Goal: Transaction & Acquisition: Register for event/course

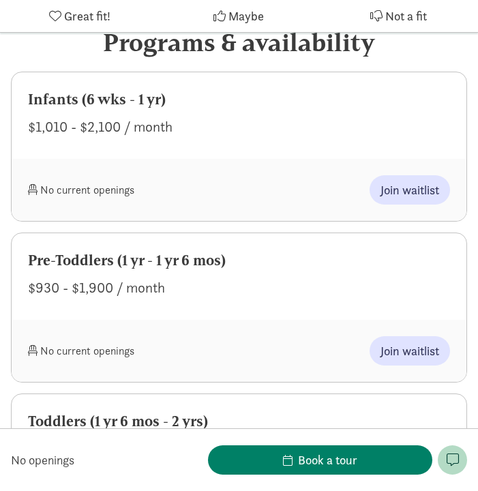
scroll to position [677, 0]
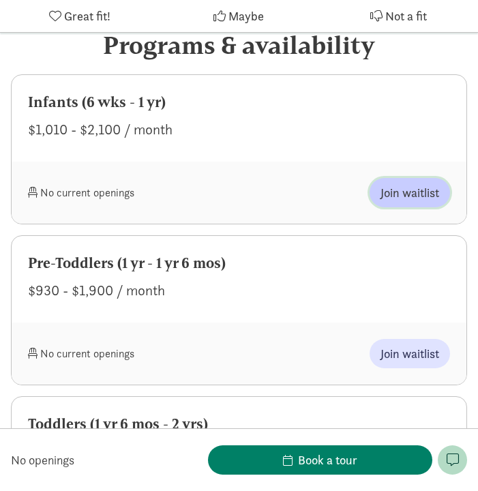
click at [411, 184] on span "Join waitlist" at bounding box center [410, 193] width 59 height 18
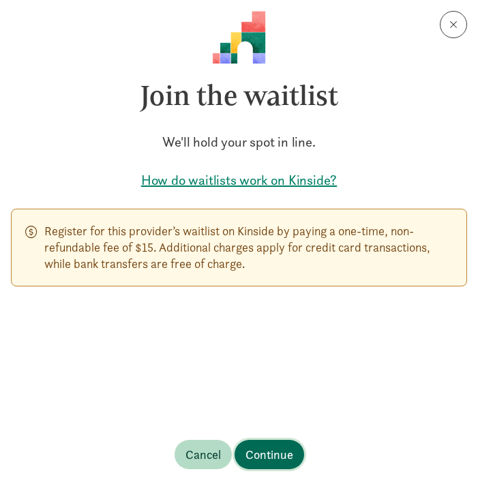
click at [271, 460] on span "Continue" at bounding box center [270, 455] width 48 height 18
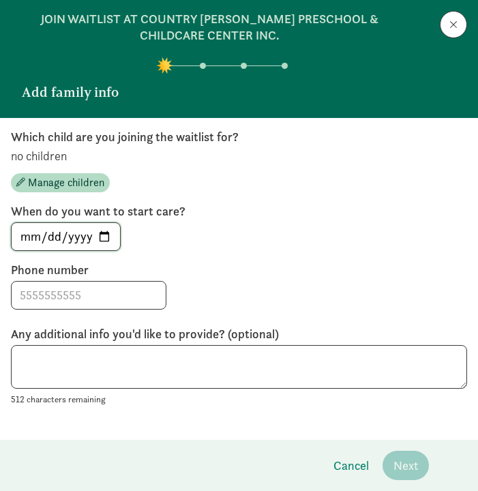
click at [112, 232] on input "[DATE]" at bounding box center [66, 236] width 109 height 27
click at [104, 235] on input "[DATE]" at bounding box center [66, 236] width 109 height 27
type input "[DATE]"
click at [81, 293] on input at bounding box center [89, 295] width 154 height 27
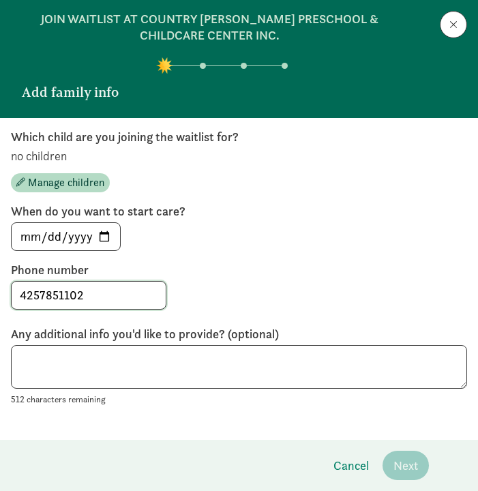
type input "4257851102"
click at [258, 287] on div "4257851102" at bounding box center [239, 295] width 457 height 29
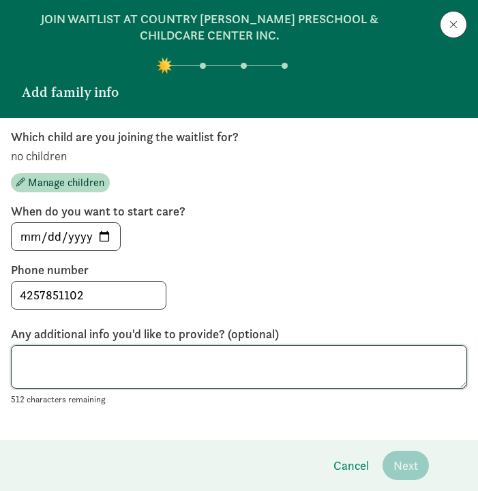
click at [325, 371] on textarea at bounding box center [239, 367] width 457 height 44
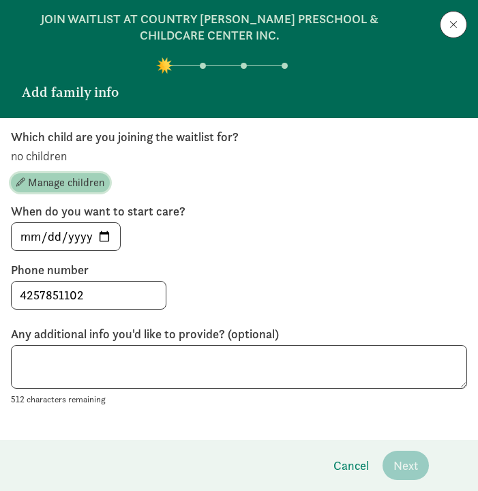
click at [44, 181] on span "Manage children" at bounding box center [66, 183] width 76 height 16
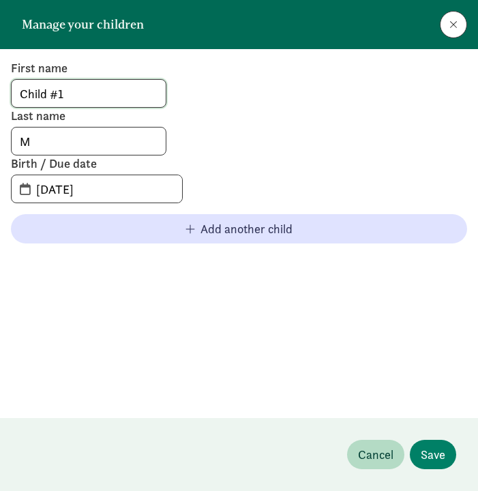
click at [72, 93] on input "Child #1" at bounding box center [89, 93] width 154 height 27
drag, startPoint x: 72, startPoint y: 93, endPoint x: -16, endPoint y: 92, distance: 87.4
click at [275, 113] on label "Last name" at bounding box center [159, 116] width 297 height 16
click at [112, 140] on input "M" at bounding box center [89, 141] width 154 height 27
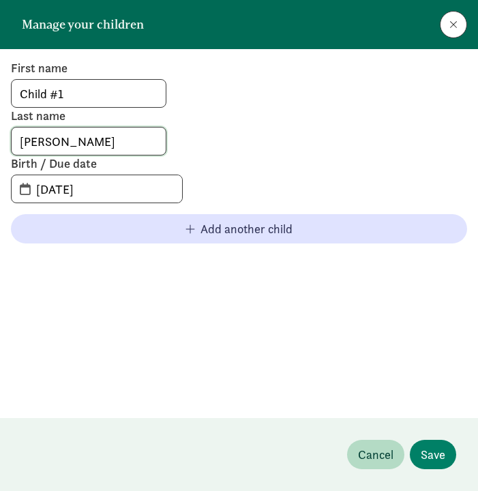
type input "[PERSON_NAME]"
click at [310, 153] on div "First name Child #1 Last name [PERSON_NAME] Birth / Due date [DATE]" at bounding box center [239, 131] width 457 height 143
click at [53, 192] on input "[DATE]" at bounding box center [105, 188] width 154 height 27
drag, startPoint x: 48, startPoint y: 191, endPoint x: 29, endPoint y: 191, distance: 19.1
click at [29, 191] on input "[DATE]" at bounding box center [105, 188] width 154 height 27
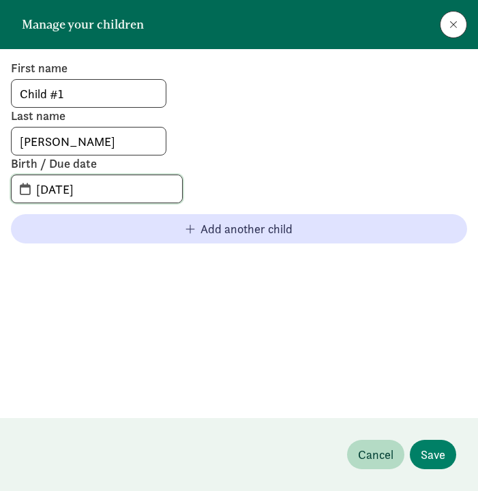
drag, startPoint x: 68, startPoint y: 193, endPoint x: 56, endPoint y: 193, distance: 11.6
click at [56, 193] on input "[DATE]" at bounding box center [105, 188] width 154 height 27
type input "[DATE]"
click at [357, 179] on div "First name Child #1 Last name [PERSON_NAME] Birth / Due date [DATE]" at bounding box center [239, 131] width 457 height 143
click at [440, 459] on span "Save" at bounding box center [433, 455] width 25 height 18
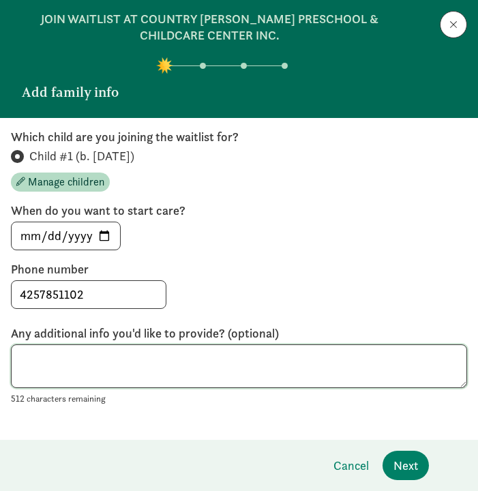
click at [339, 366] on textarea at bounding box center [239, 367] width 457 height 44
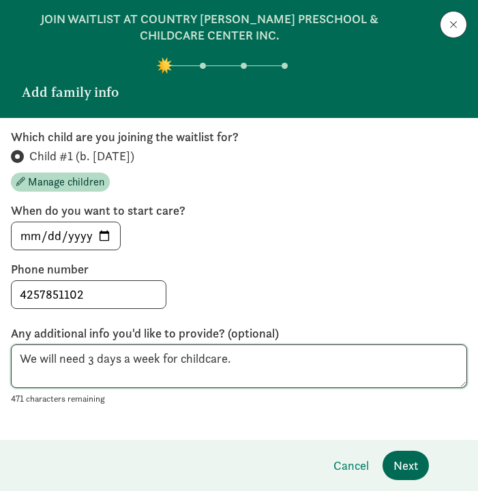
type textarea "We will need 3 days a week for childcare."
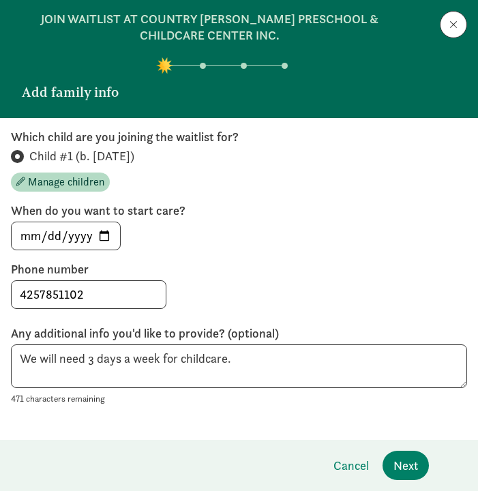
click at [375, 418] on div "Which child are you joining the waitlist for? Child #1 (b. [DATE]) Manage child…" at bounding box center [239, 279] width 478 height 322
click at [409, 465] on span "Next" at bounding box center [406, 466] width 25 height 18
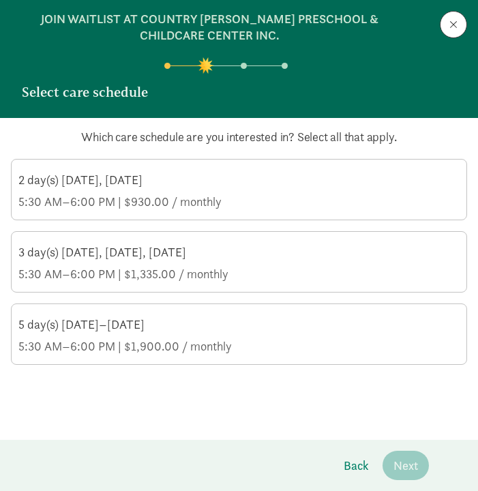
click at [308, 263] on div "3 day(s) [DATE], [DATE], [DATE] 5:30 AM–6:00 PM | $1,335.00 / monthly" at bounding box center [239, 263] width 442 height 38
click at [0, 0] on input "3 day(s) [DATE], [DATE], [DATE] 5:30 AM–6:00 PM | $1,335.00 / monthly" at bounding box center [0, 0] width 0 height 0
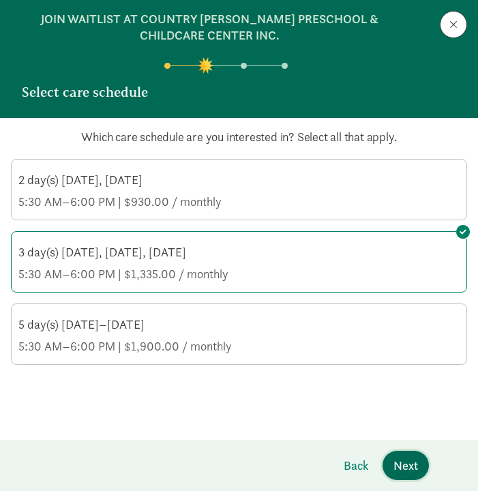
click at [422, 465] on button "Next" at bounding box center [406, 465] width 46 height 29
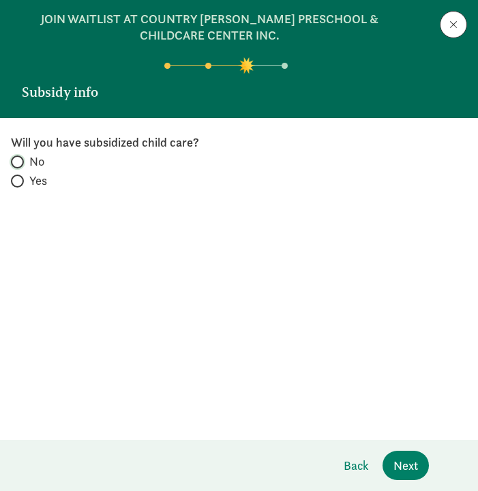
click at [12, 160] on input "No" at bounding box center [15, 162] width 9 height 9
radio input "true"
click at [416, 468] on span "Next" at bounding box center [406, 466] width 25 height 18
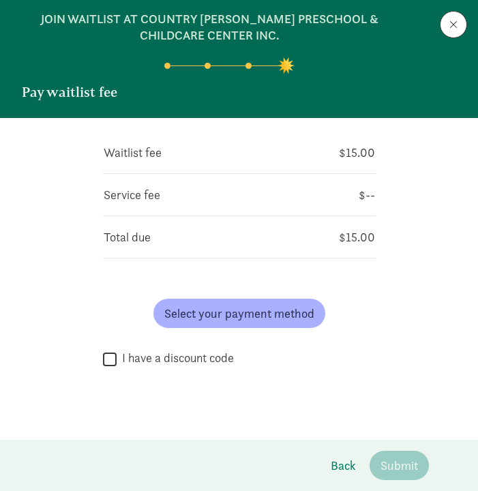
click at [115, 359] on input "I have a discount code" at bounding box center [110, 359] width 14 height 18
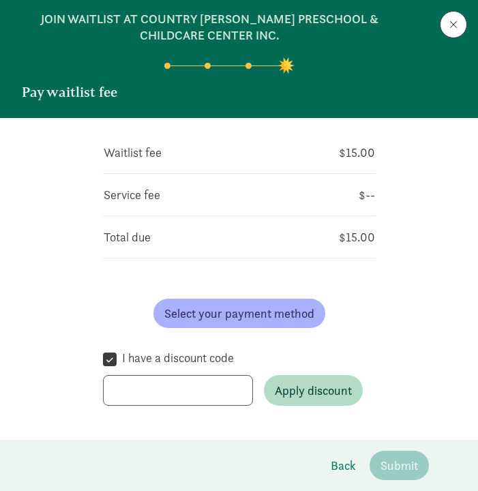
click at [115, 359] on input "I have a discount code" at bounding box center [110, 359] width 14 height 18
checkbox input "false"
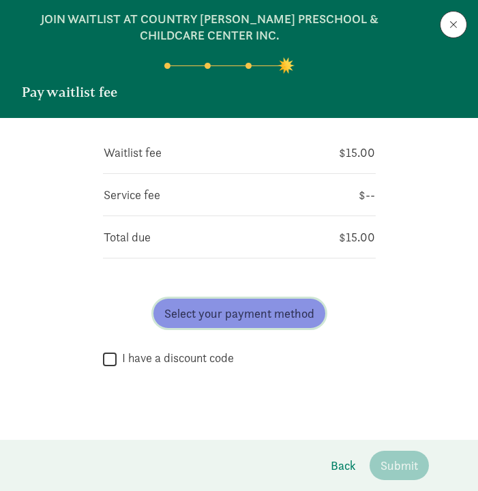
click at [218, 320] on span "Select your payment method" at bounding box center [239, 313] width 150 height 18
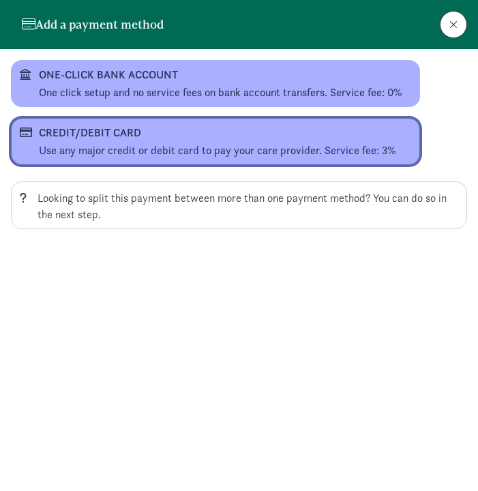
click at [251, 139] on div "CREDIT/DEBIT CARD" at bounding box center [214, 133] width 351 height 16
